Goal: Task Accomplishment & Management: Use online tool/utility

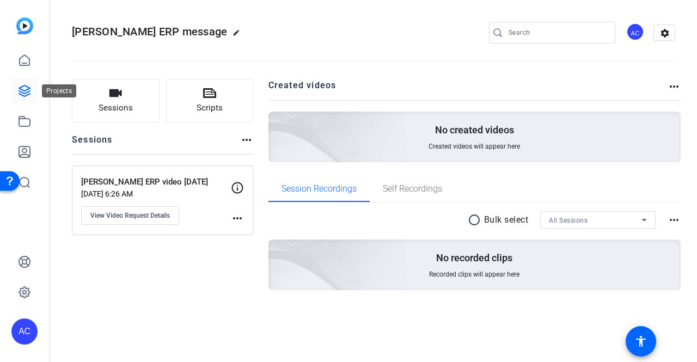
click at [29, 89] on icon at bounding box center [24, 90] width 13 height 13
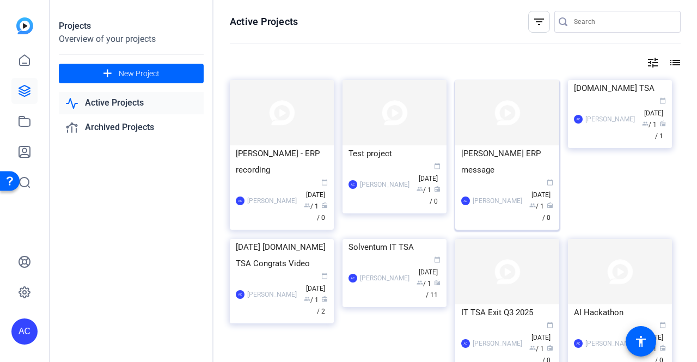
click at [493, 137] on img at bounding box center [507, 112] width 104 height 65
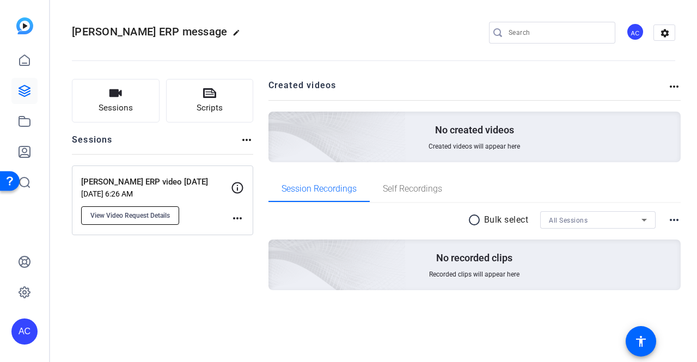
click at [141, 212] on span "View Video Request Details" at bounding box center [130, 215] width 80 height 9
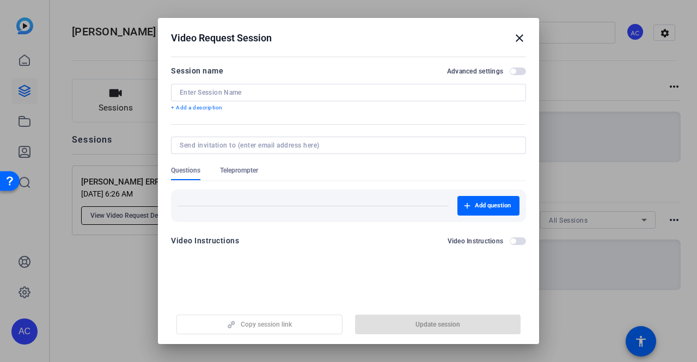
type input "Paul ERP video 10.13.2025"
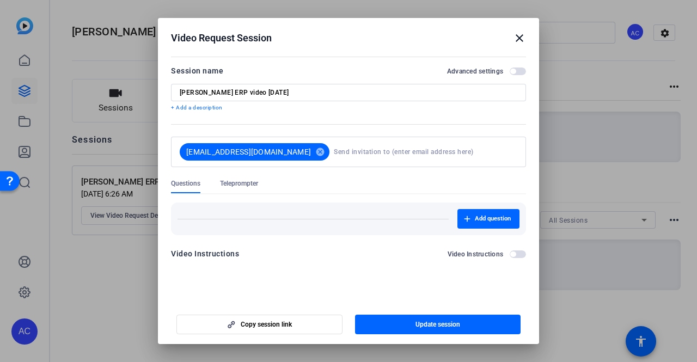
click at [514, 32] on mat-icon "close" at bounding box center [519, 38] width 13 height 13
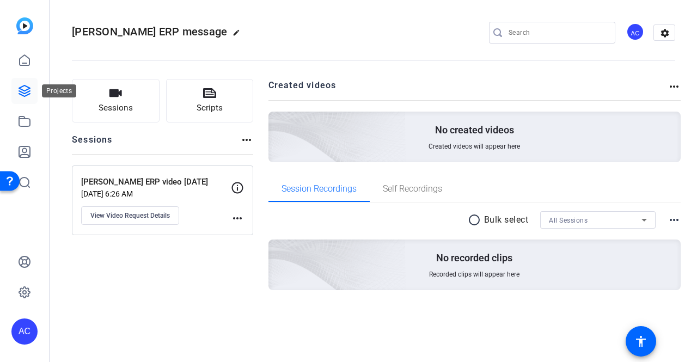
click at [21, 87] on icon at bounding box center [24, 91] width 11 height 11
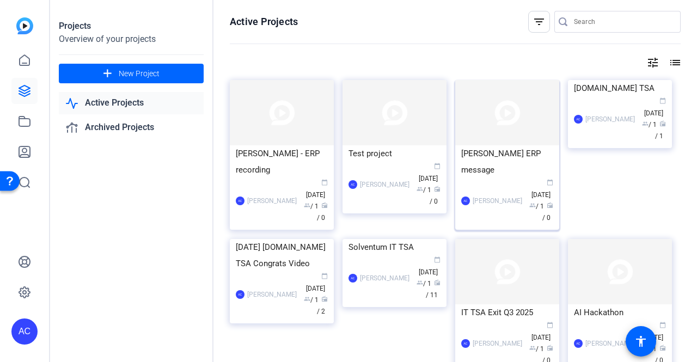
click at [519, 127] on img at bounding box center [507, 112] width 104 height 65
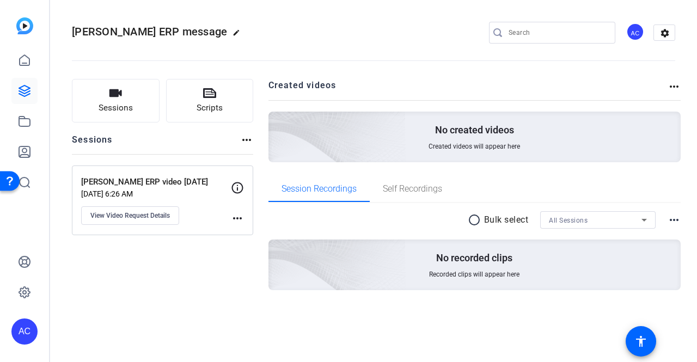
click at [236, 222] on mat-icon "more_horiz" at bounding box center [237, 218] width 13 height 13
click at [243, 234] on span "Archive Session" at bounding box center [265, 233] width 50 height 13
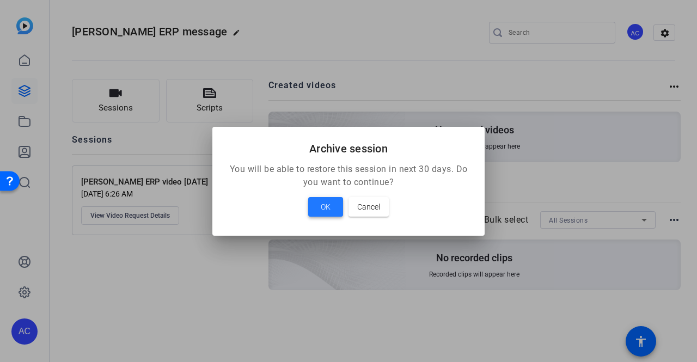
click at [322, 200] on span "OK" at bounding box center [326, 206] width 10 height 13
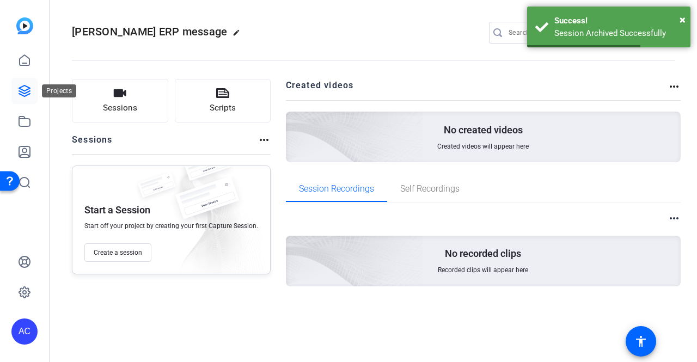
click at [23, 87] on icon at bounding box center [24, 91] width 11 height 11
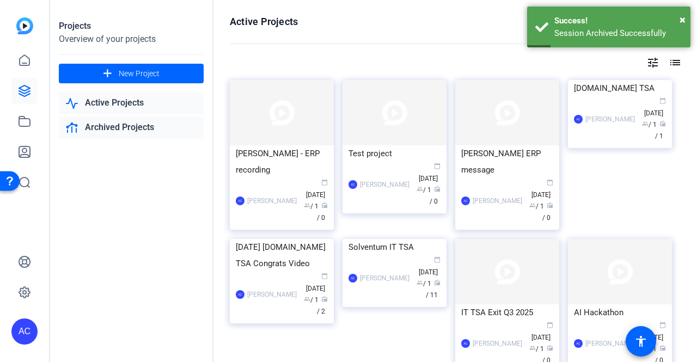
click at [125, 123] on link "Archived Projects" at bounding box center [131, 128] width 145 height 22
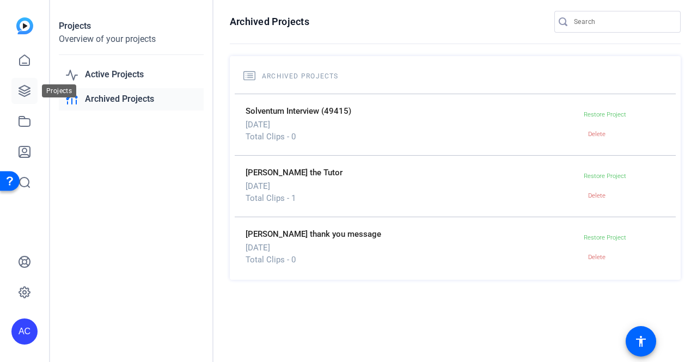
click at [28, 87] on icon at bounding box center [24, 90] width 13 height 13
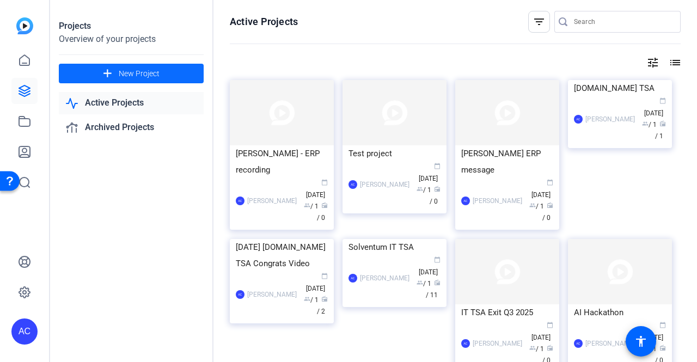
click at [133, 80] on span at bounding box center [131, 73] width 145 height 26
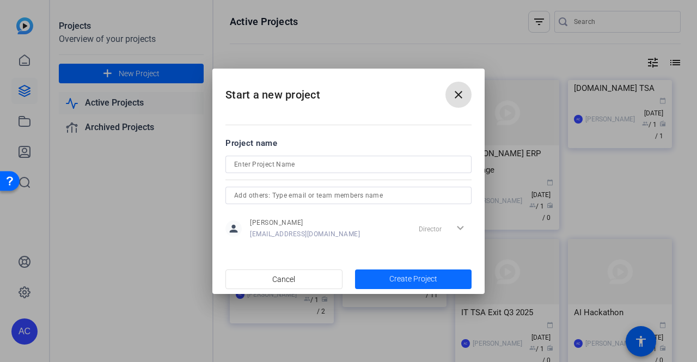
click at [396, 277] on span "Create Project" at bounding box center [413, 278] width 48 height 11
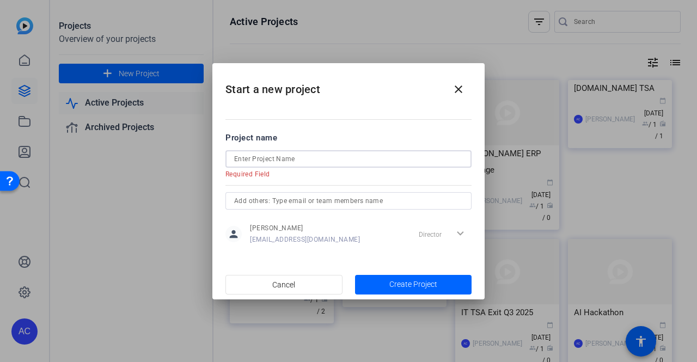
click at [280, 157] on input at bounding box center [348, 159] width 229 height 13
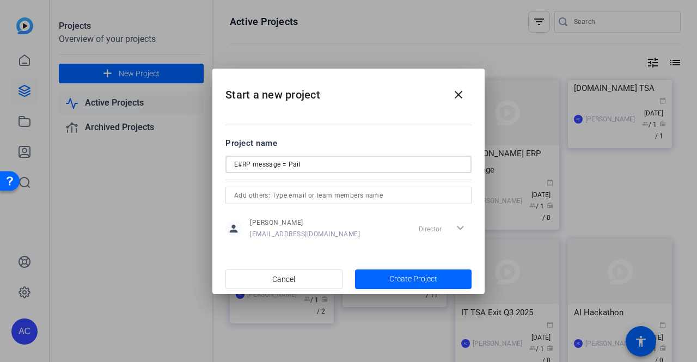
click at [243, 162] on input "E#RP message = Pail" at bounding box center [348, 164] width 229 height 13
click at [293, 163] on input "ERP message = Pail" at bounding box center [348, 164] width 229 height 13
click at [298, 165] on input "ERP message = Pl" at bounding box center [348, 164] width 229 height 13
type input "ERP message = Paul"
click at [403, 282] on span "Create Project" at bounding box center [413, 278] width 48 height 11
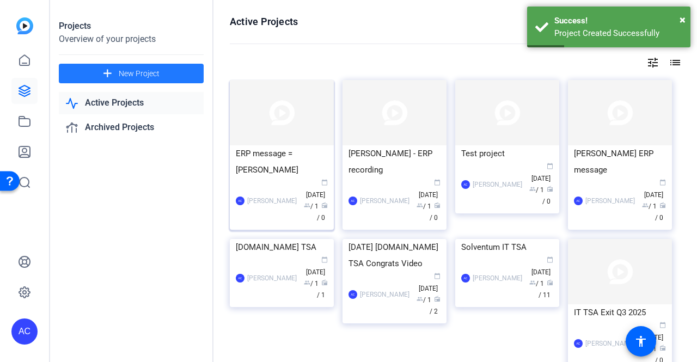
click at [272, 126] on img at bounding box center [282, 112] width 104 height 65
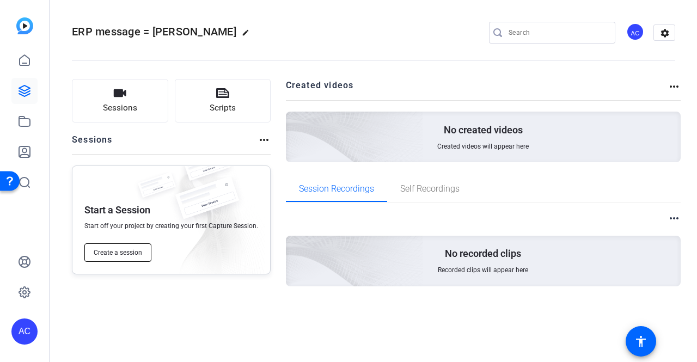
click at [124, 249] on span "Create a session" at bounding box center [118, 252] width 48 height 9
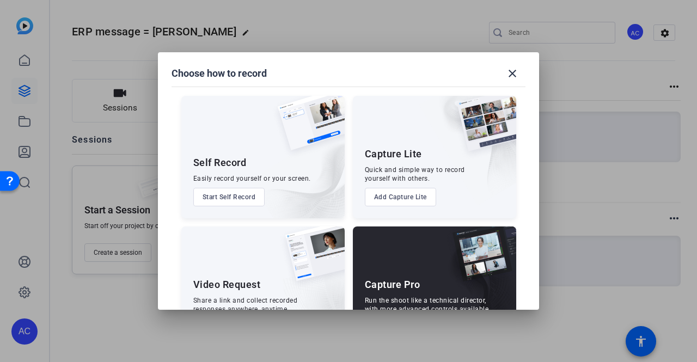
click at [459, 296] on img at bounding box center [476, 294] width 81 height 109
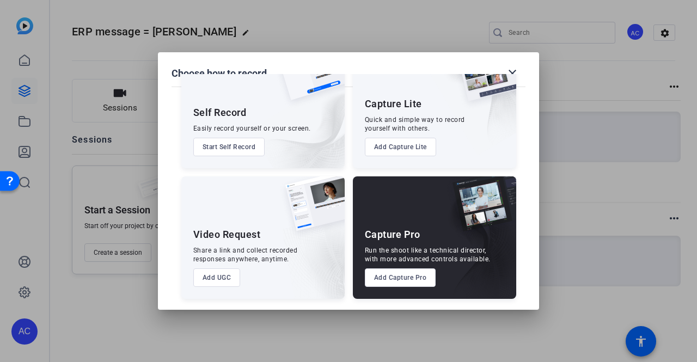
click at [388, 279] on button "Add Capture Pro" at bounding box center [400, 278] width 71 height 19
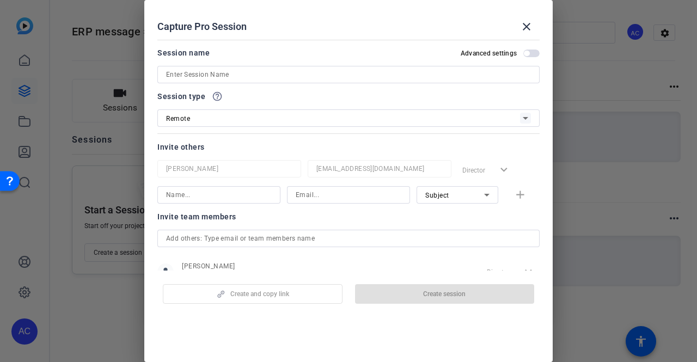
click at [215, 76] on input at bounding box center [348, 74] width 365 height 13
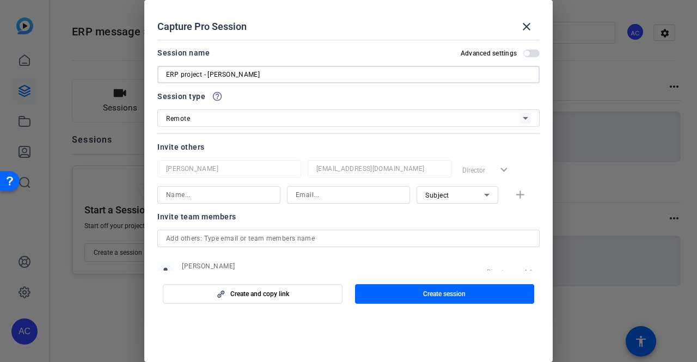
type input "ERP project - [PERSON_NAME]"
click at [210, 197] on input at bounding box center [219, 194] width 106 height 13
type input "p"
type input "[PERSON_NAME]"
click at [313, 200] on input at bounding box center [349, 194] width 106 height 13
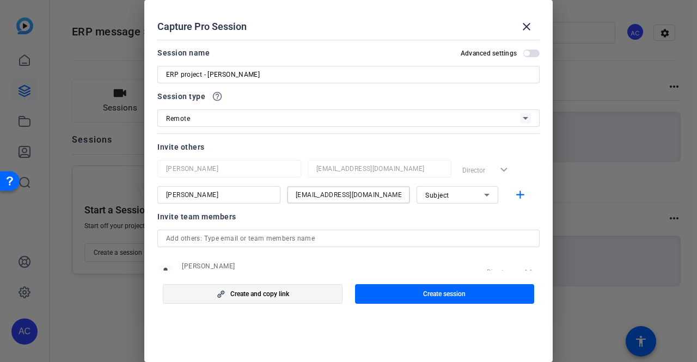
type input "psharrington@solventum.com"
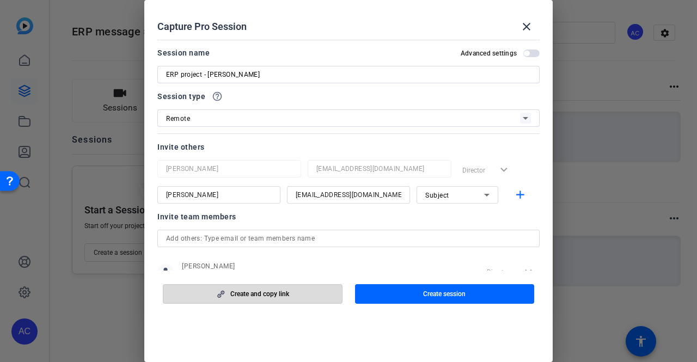
click at [225, 297] on icon "button" at bounding box center [221, 294] width 14 height 8
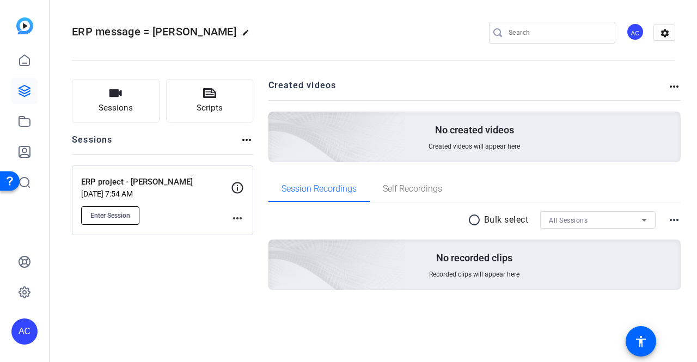
click at [103, 214] on span "Enter Session" at bounding box center [110, 215] width 40 height 9
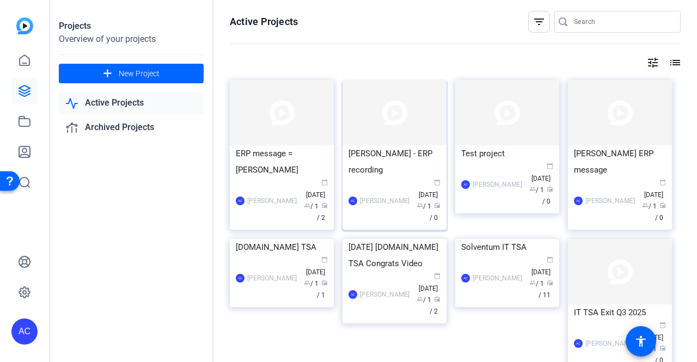
click at [418, 125] on img at bounding box center [395, 112] width 104 height 65
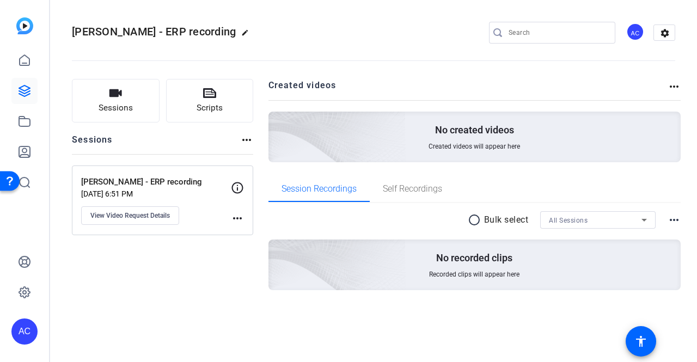
click at [240, 216] on mat-icon "more_horiz" at bounding box center [237, 218] width 13 height 13
click at [247, 233] on span "Archive Session" at bounding box center [265, 233] width 50 height 13
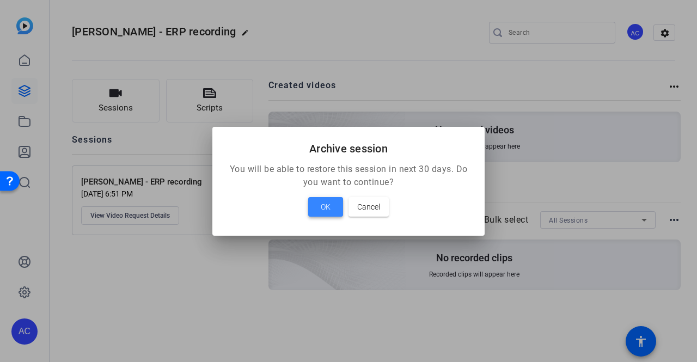
click at [337, 211] on span at bounding box center [325, 207] width 35 height 26
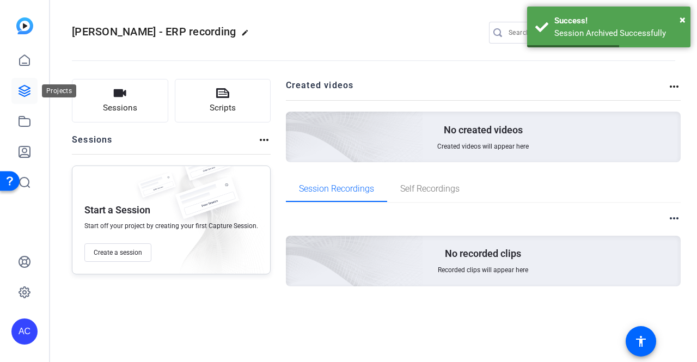
click at [23, 89] on icon at bounding box center [24, 90] width 13 height 13
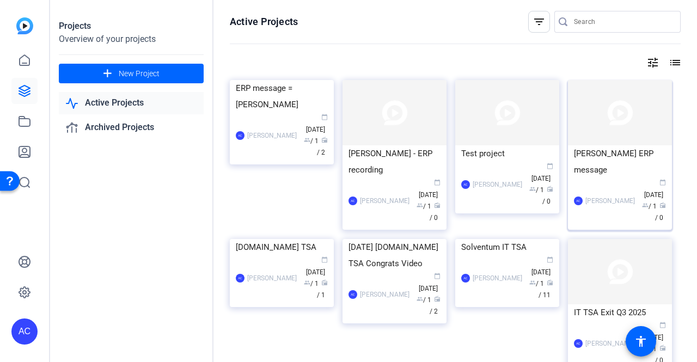
click at [627, 136] on img at bounding box center [620, 112] width 104 height 65
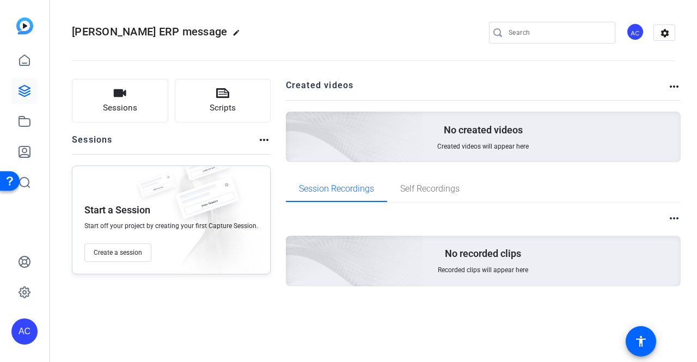
click at [233, 29] on mat-icon "edit" at bounding box center [239, 35] width 13 height 13
click at [191, 34] on span "clear" at bounding box center [186, 32] width 13 height 13
click at [26, 92] on icon at bounding box center [24, 90] width 13 height 13
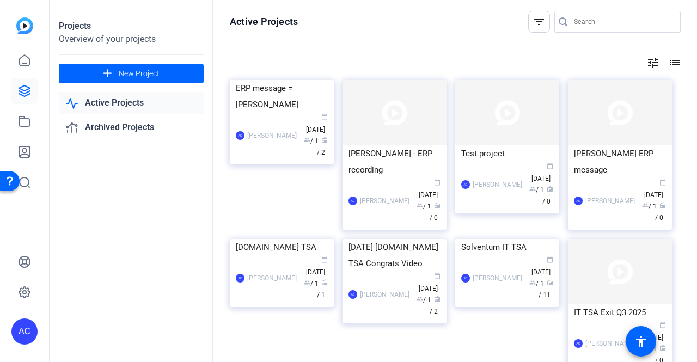
drag, startPoint x: 419, startPoint y: 194, endPoint x: 386, endPoint y: 124, distance: 78.0
click at [386, 124] on img at bounding box center [395, 112] width 104 height 65
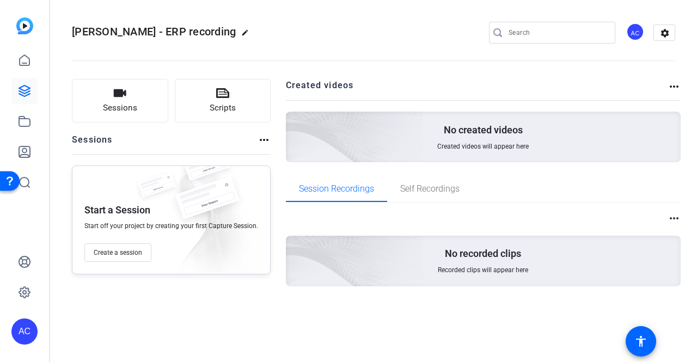
click at [260, 139] on mat-icon "more_horiz" at bounding box center [264, 139] width 13 height 13
drag, startPoint x: 119, startPoint y: 28, endPoint x: 22, endPoint y: 87, distance: 112.9
click at [22, 87] on div at bounding box center [348, 181] width 697 height 362
click at [27, 91] on icon at bounding box center [24, 90] width 13 height 13
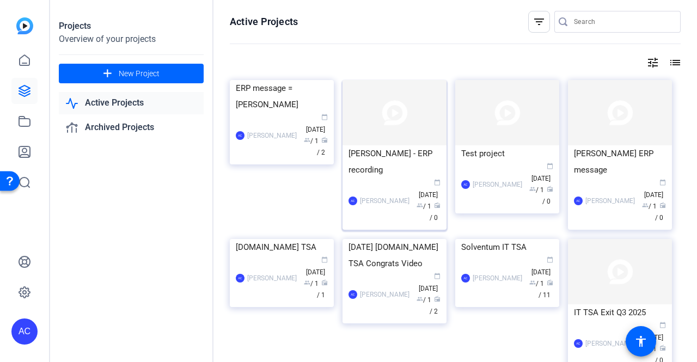
drag, startPoint x: 381, startPoint y: 114, endPoint x: 364, endPoint y: 179, distance: 67.4
drag, startPoint x: 364, startPoint y: 179, endPoint x: 357, endPoint y: 208, distance: 29.2
drag, startPoint x: 357, startPoint y: 208, endPoint x: 343, endPoint y: 207, distance: 14.2
click at [343, 207] on div "Paul - ERP recording AC Alennah Curran calendar_today Oct 10 group / 1 radio / 0" at bounding box center [399, 159] width 113 height 159
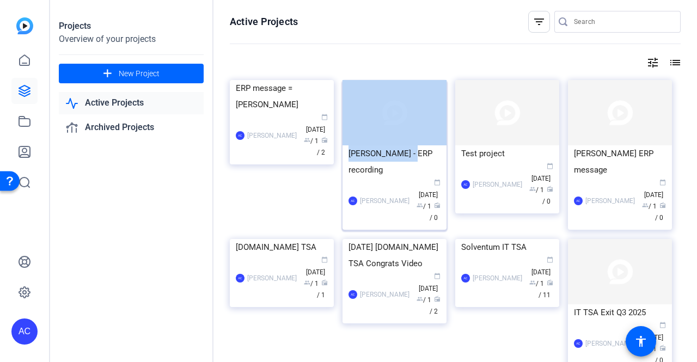
drag, startPoint x: 404, startPoint y: 145, endPoint x: 429, endPoint y: 108, distance: 44.4
click at [429, 108] on mat-card "Paul - ERP recording AC Alennah Curran calendar_today Oct 10 group / 1 radio / 0" at bounding box center [395, 155] width 104 height 150
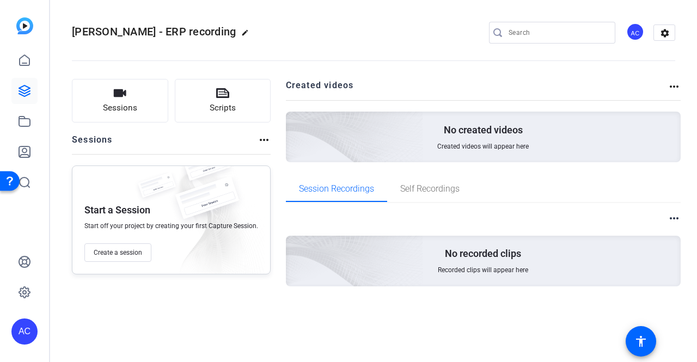
click at [260, 140] on mat-icon "more_horiz" at bounding box center [264, 139] width 13 height 13
click at [181, 57] on div at bounding box center [348, 181] width 697 height 362
click at [241, 32] on mat-icon "edit" at bounding box center [247, 35] width 13 height 13
drag, startPoint x: 148, startPoint y: 30, endPoint x: 63, endPoint y: 30, distance: 85.5
click at [63, 30] on mat-toolbar "Paul - ERP recording check_circle clear AC settings" at bounding box center [373, 32] width 647 height 65
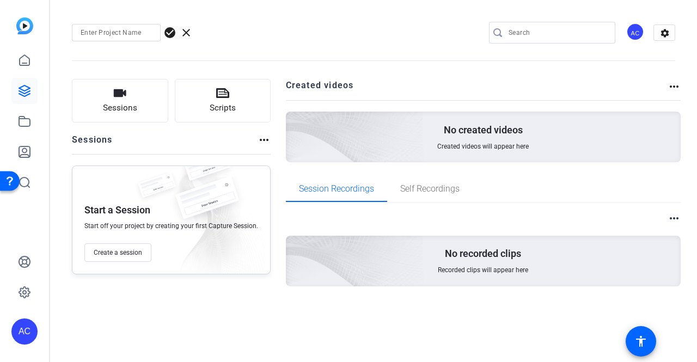
click at [174, 29] on span "check_circle" at bounding box center [169, 32] width 13 height 13
click at [135, 35] on input at bounding box center [116, 32] width 71 height 13
type input "Test"
click at [175, 32] on span "check_circle" at bounding box center [169, 32] width 13 height 13
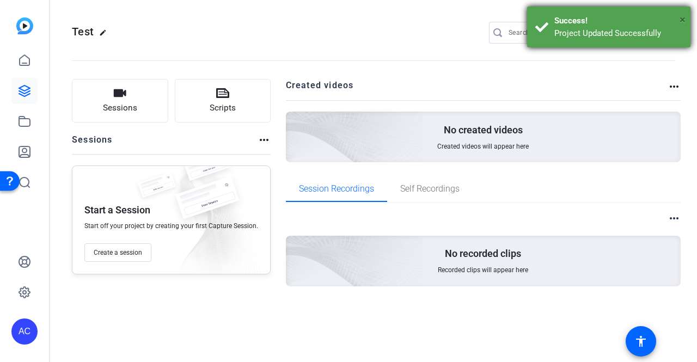
click at [685, 17] on span "×" at bounding box center [683, 19] width 6 height 13
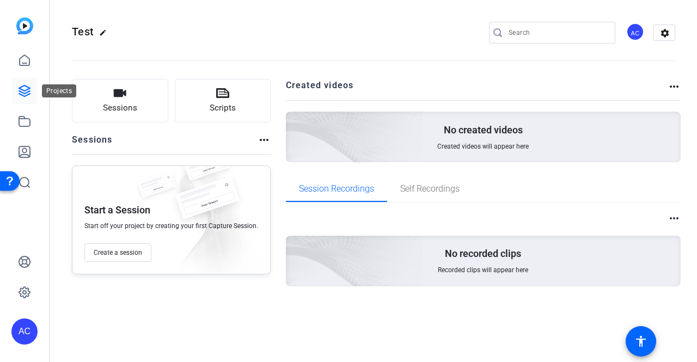
click at [24, 92] on icon at bounding box center [24, 90] width 13 height 13
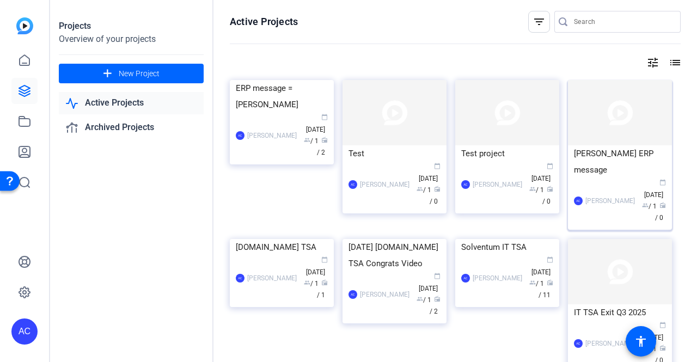
click at [612, 198] on div "[PERSON_NAME]" at bounding box center [611, 201] width 50 height 11
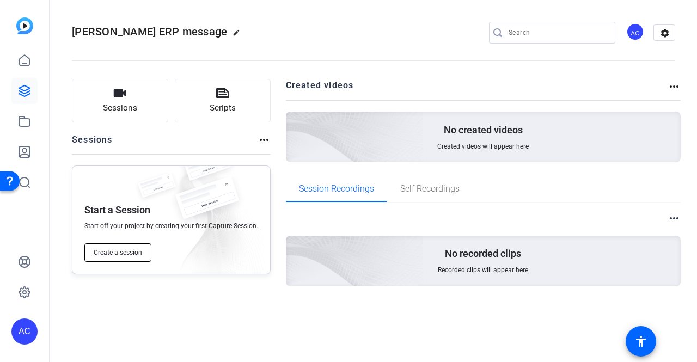
click at [118, 252] on span "Create a session" at bounding box center [118, 252] width 48 height 9
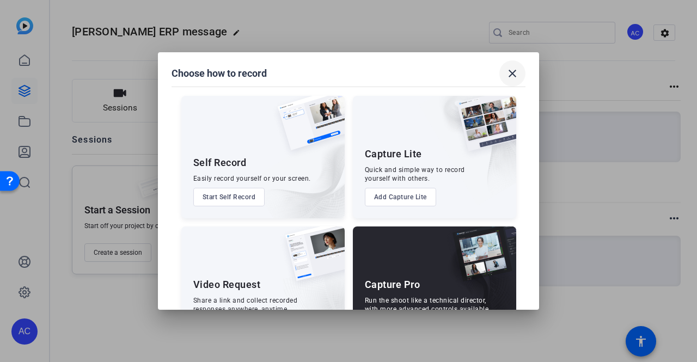
click at [514, 68] on mat-icon "close" at bounding box center [512, 73] width 13 height 13
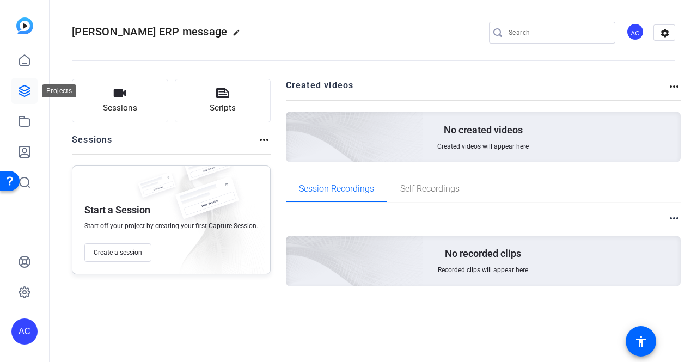
click at [25, 88] on icon at bounding box center [24, 90] width 13 height 13
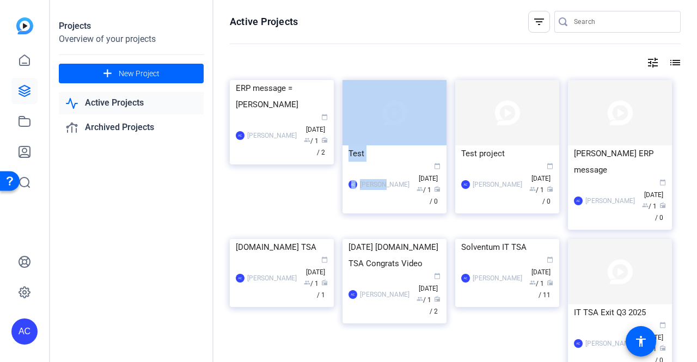
drag, startPoint x: 381, startPoint y: 181, endPoint x: 423, endPoint y: 113, distance: 80.7
click at [423, 113] on mat-card "Test AC Alennah Curran calendar_today Oct 10 group / 1 radio / 0" at bounding box center [395, 146] width 104 height 133
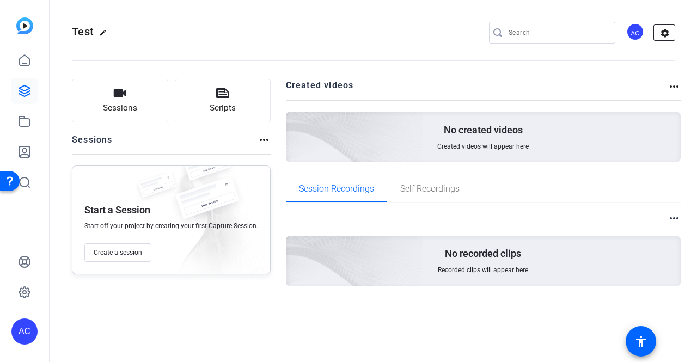
click at [666, 33] on mat-icon "settings" at bounding box center [665, 33] width 22 height 16
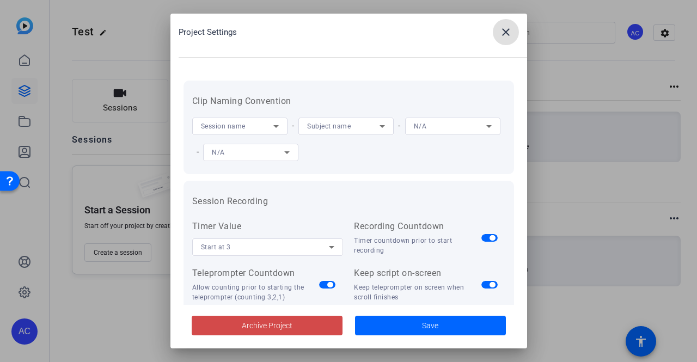
click at [254, 320] on span "Archive Project" at bounding box center [267, 325] width 51 height 11
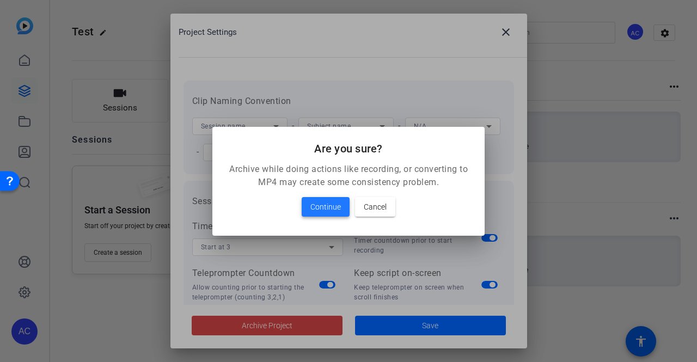
click at [326, 208] on span "Continue" at bounding box center [325, 206] width 31 height 13
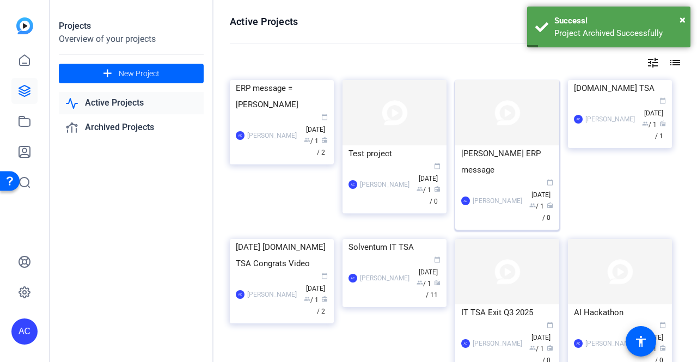
click at [471, 144] on img at bounding box center [507, 112] width 104 height 65
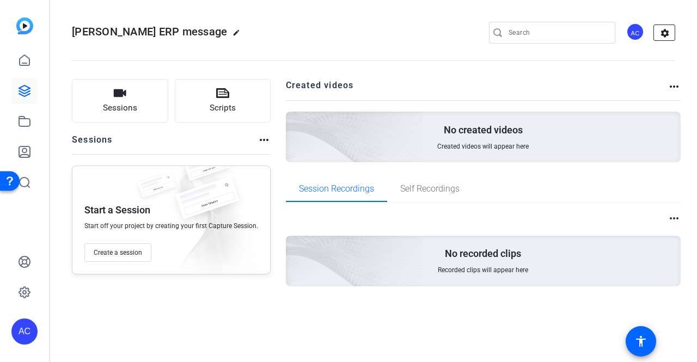
click at [664, 32] on mat-icon "settings" at bounding box center [665, 33] width 22 height 16
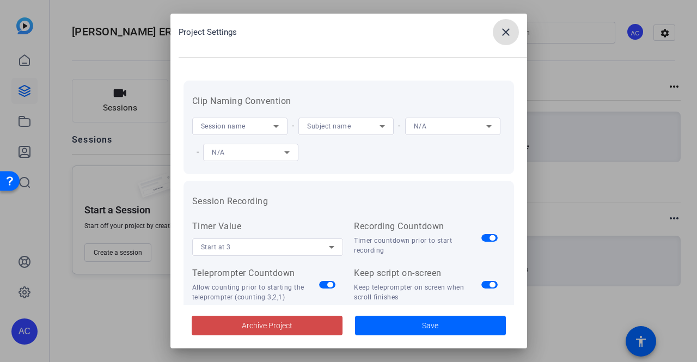
click at [278, 327] on span "Archive Project" at bounding box center [267, 325] width 51 height 11
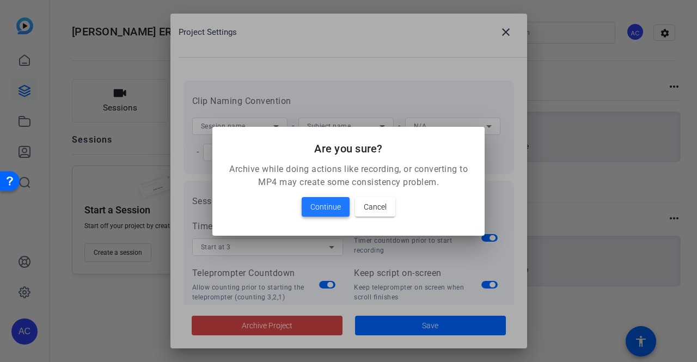
click at [331, 207] on span "Continue" at bounding box center [325, 206] width 31 height 13
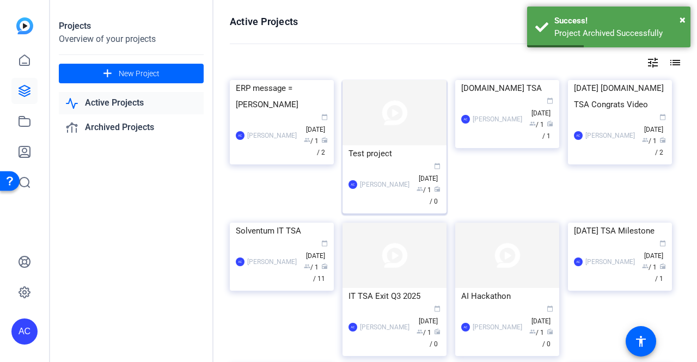
click at [411, 144] on img at bounding box center [395, 112] width 104 height 65
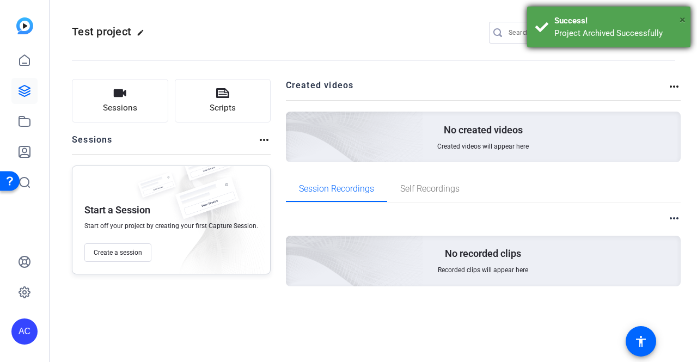
click at [685, 17] on span "×" at bounding box center [683, 19] width 6 height 13
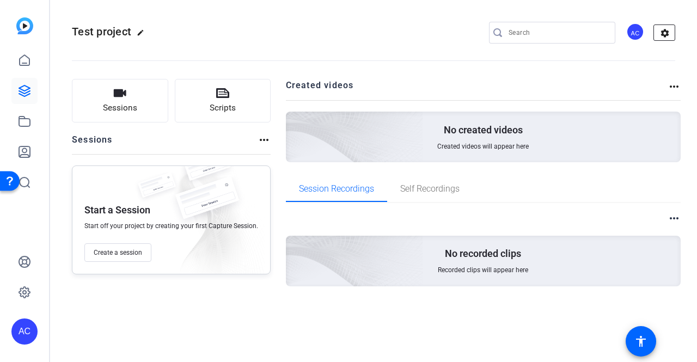
click at [670, 29] on mat-icon "settings" at bounding box center [665, 33] width 22 height 16
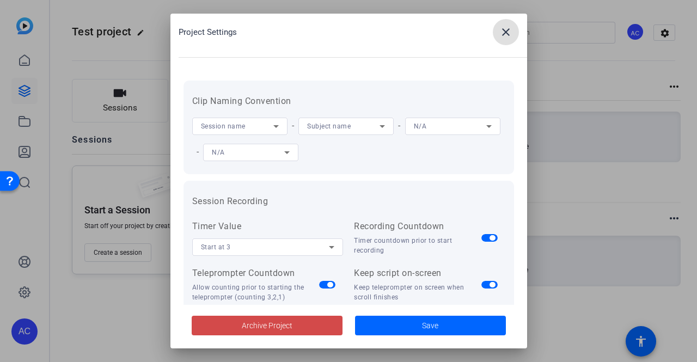
click at [280, 322] on span "Archive Project" at bounding box center [267, 325] width 51 height 11
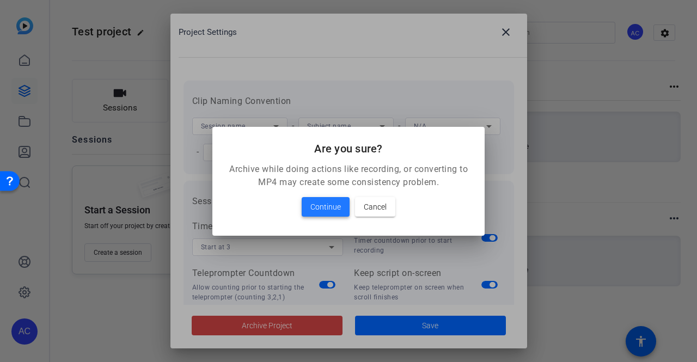
click at [318, 206] on span "Continue" at bounding box center [325, 206] width 31 height 13
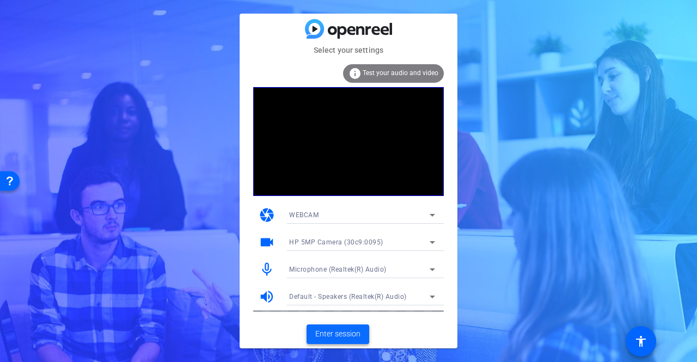
click at [346, 331] on span "Enter session" at bounding box center [337, 333] width 45 height 11
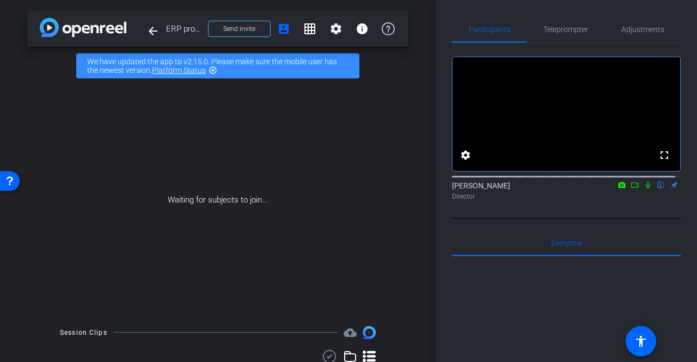
click at [631, 189] on icon at bounding box center [635, 185] width 9 height 8
click at [228, 28] on span "Send invite" at bounding box center [239, 29] width 32 height 9
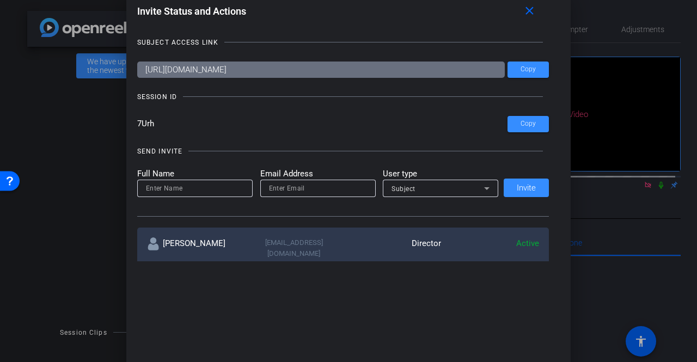
drag, startPoint x: 371, startPoint y: 71, endPoint x: 136, endPoint y: 70, distance: 235.3
click at [137, 70] on input "[URL][DOMAIN_NAME]" at bounding box center [321, 70] width 368 height 16
click at [526, 70] on span "Copy" at bounding box center [528, 69] width 15 height 8
click at [529, 11] on mat-icon "close" at bounding box center [530, 11] width 14 height 14
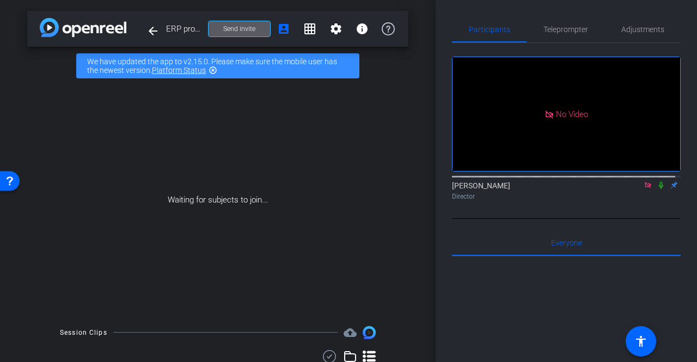
click at [644, 189] on icon at bounding box center [648, 185] width 9 height 8
click at [631, 189] on icon at bounding box center [635, 185] width 9 height 8
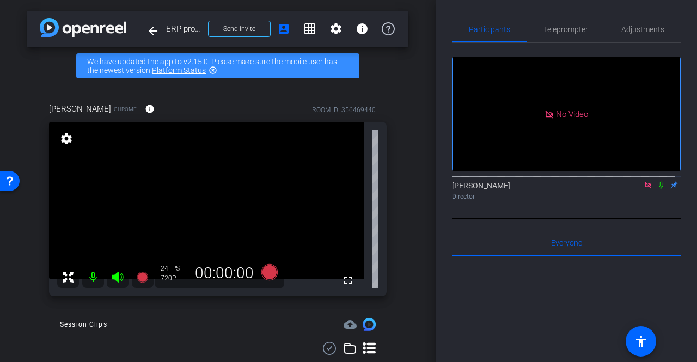
click at [644, 189] on icon at bounding box center [648, 185] width 9 height 8
click at [631, 189] on icon at bounding box center [635, 185] width 9 height 8
click at [657, 189] on icon at bounding box center [661, 185] width 9 height 8
click at [144, 277] on icon at bounding box center [142, 276] width 11 height 11
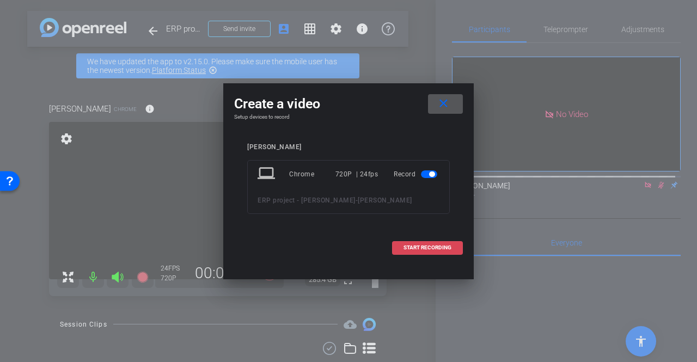
click at [424, 245] on span "START RECORDING" at bounding box center [428, 247] width 48 height 5
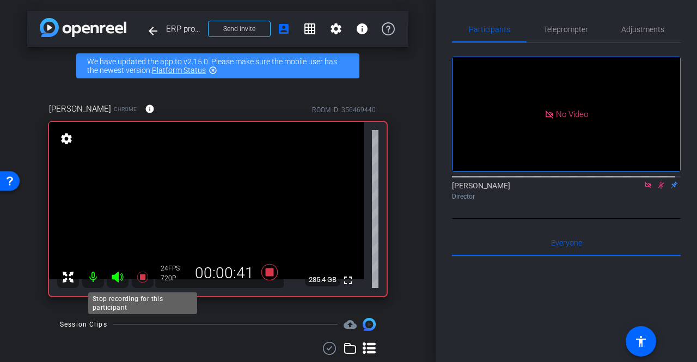
click at [145, 279] on icon at bounding box center [142, 277] width 13 height 13
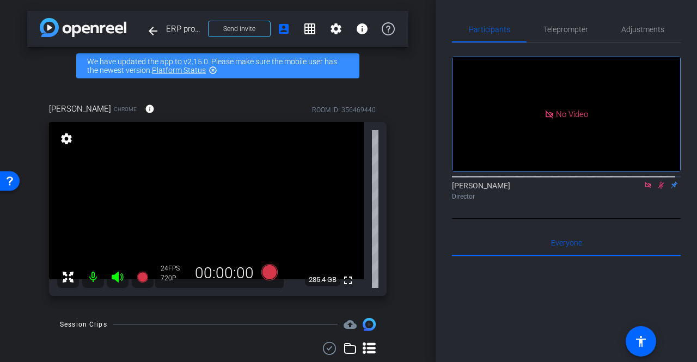
click at [658, 189] on icon at bounding box center [661, 185] width 9 height 8
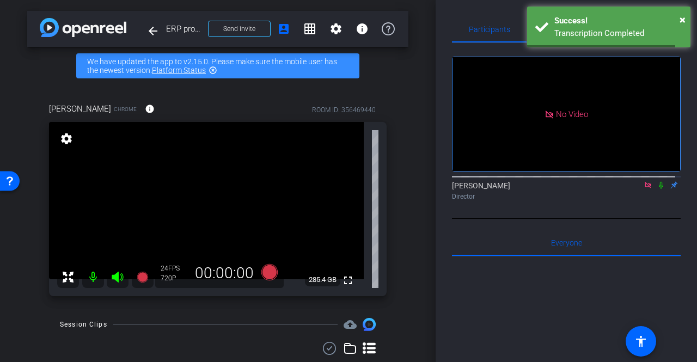
click at [657, 189] on icon at bounding box center [661, 185] width 9 height 8
click at [143, 277] on icon at bounding box center [142, 276] width 11 height 11
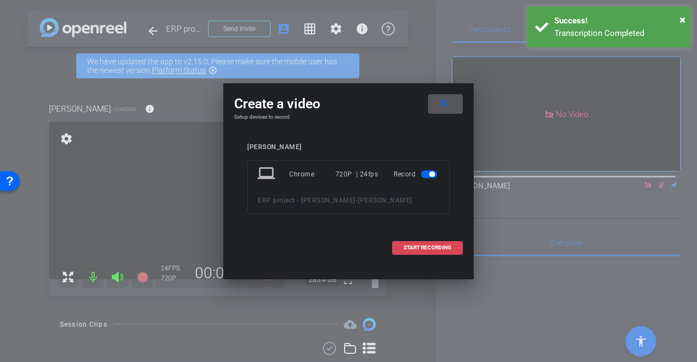
click at [441, 248] on span "START RECORDING" at bounding box center [428, 247] width 48 height 5
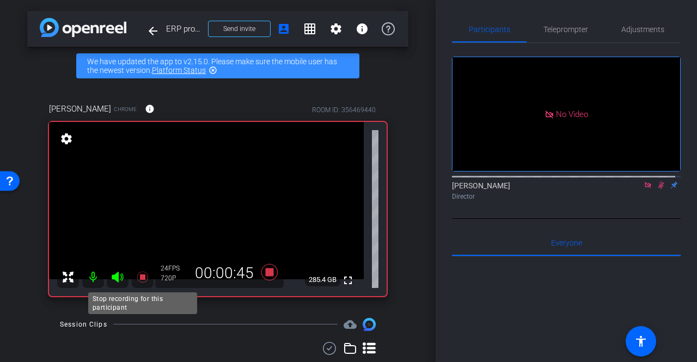
click at [143, 274] on icon at bounding box center [142, 277] width 13 height 13
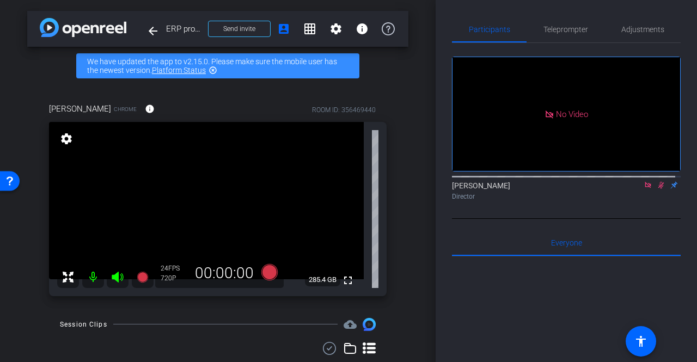
click at [657, 189] on icon at bounding box center [661, 185] width 9 height 8
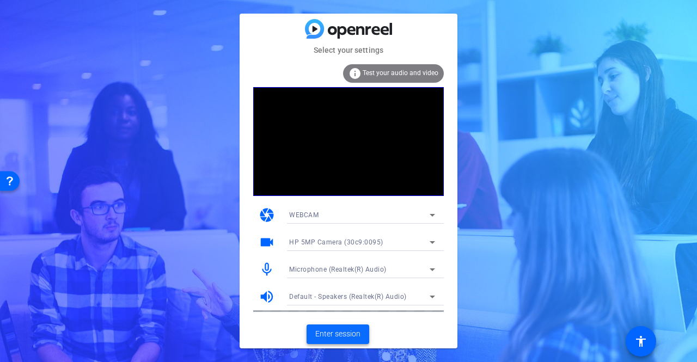
click at [334, 332] on span "Enter session" at bounding box center [337, 333] width 45 height 11
